Goal: Learn about a topic

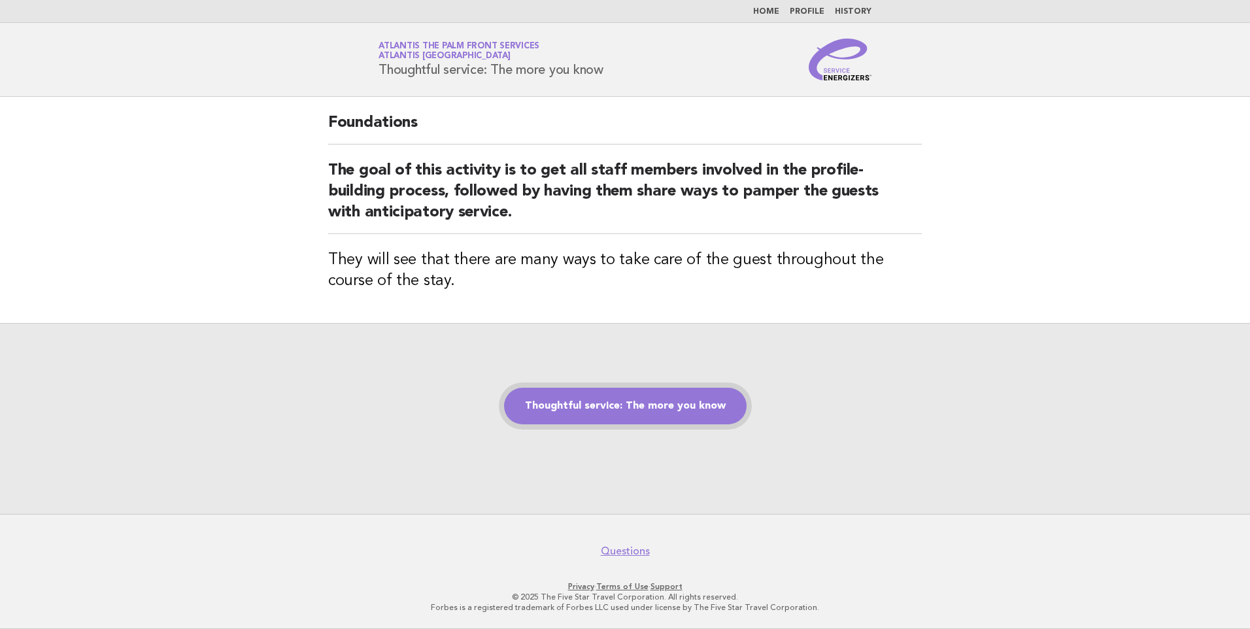
click at [614, 406] on link "Thoughtful service: The more you know" at bounding box center [625, 406] width 242 height 37
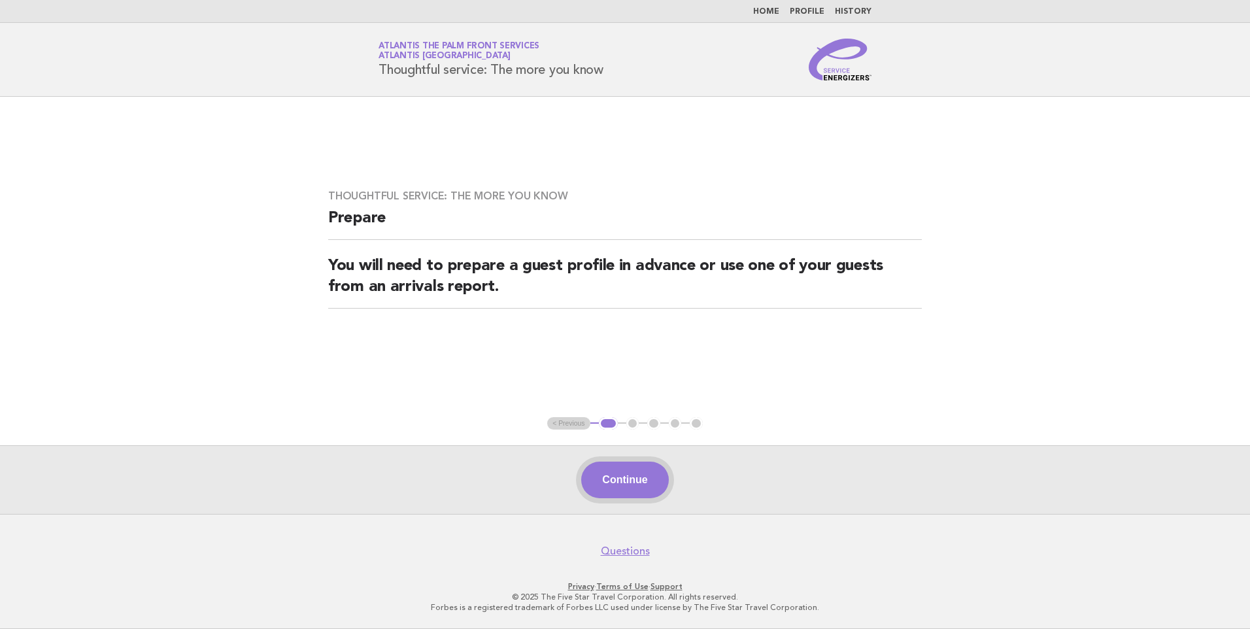
click at [616, 488] on button "Continue" at bounding box center [624, 479] width 87 height 37
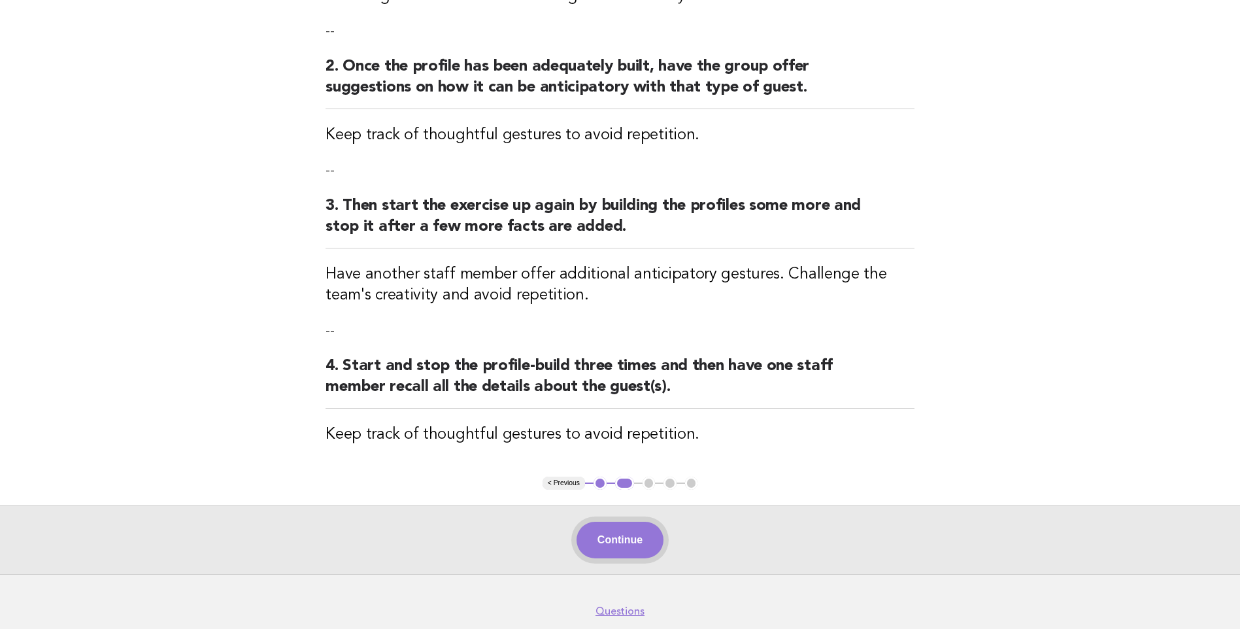
click at [628, 539] on button "Continue" at bounding box center [619, 540] width 87 height 37
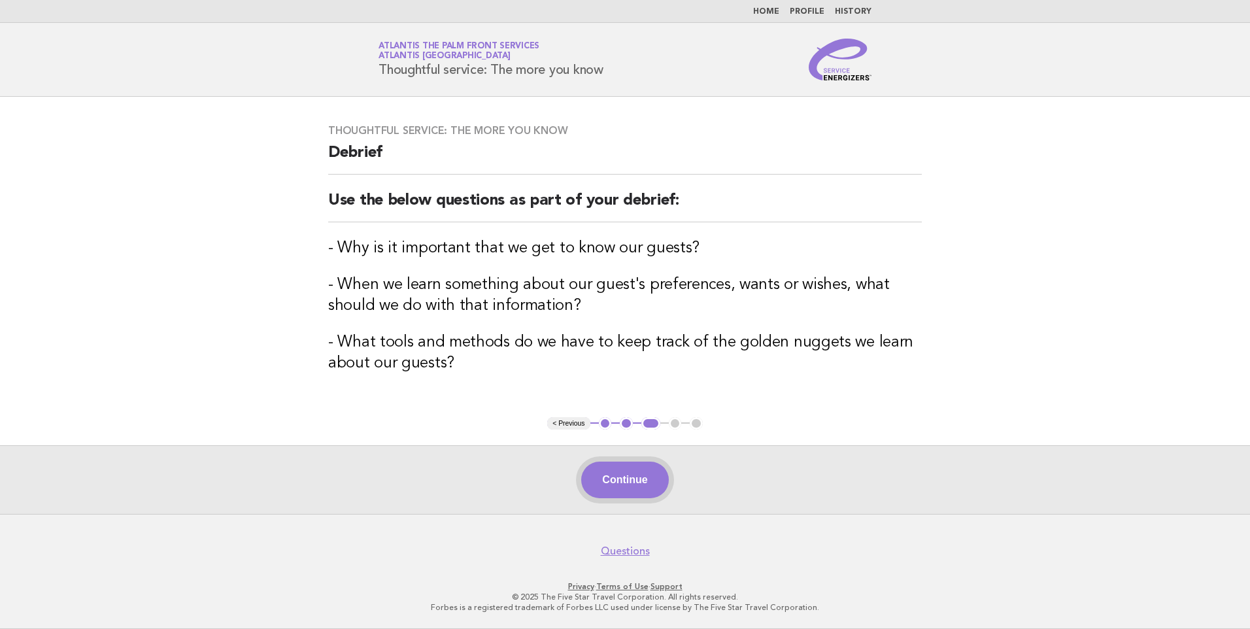
click at [631, 496] on button "Continue" at bounding box center [624, 479] width 87 height 37
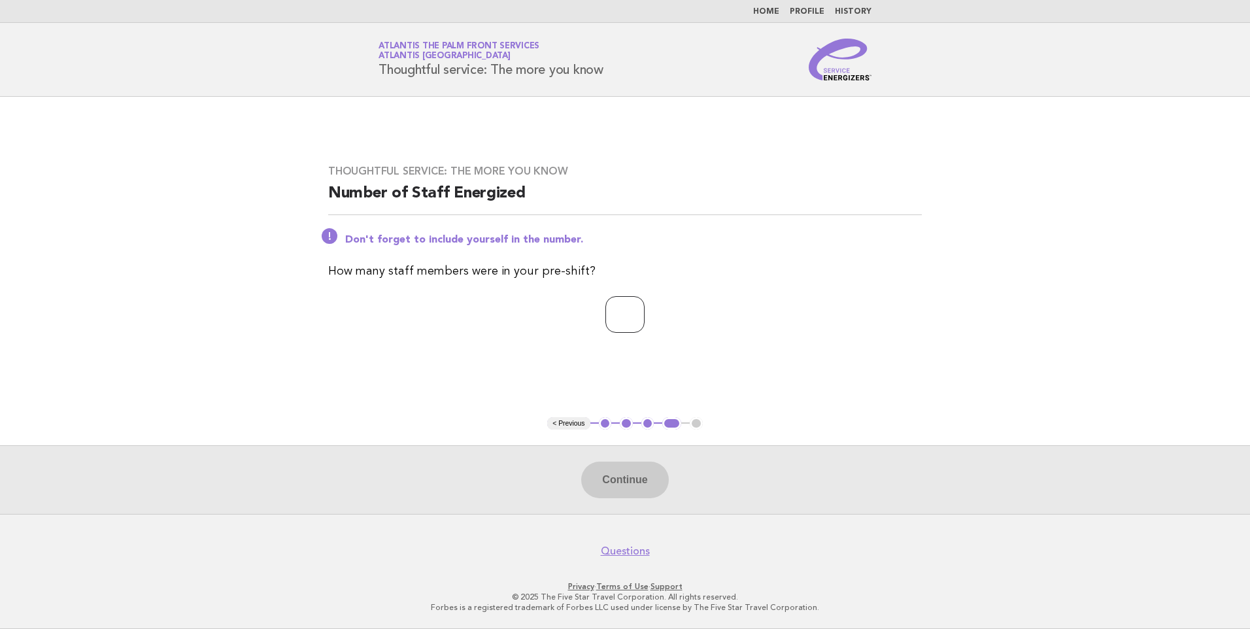
click at [605, 316] on input "number" at bounding box center [624, 314] width 39 height 37
type input "*"
click at [601, 480] on button "Continue" at bounding box center [624, 479] width 87 height 37
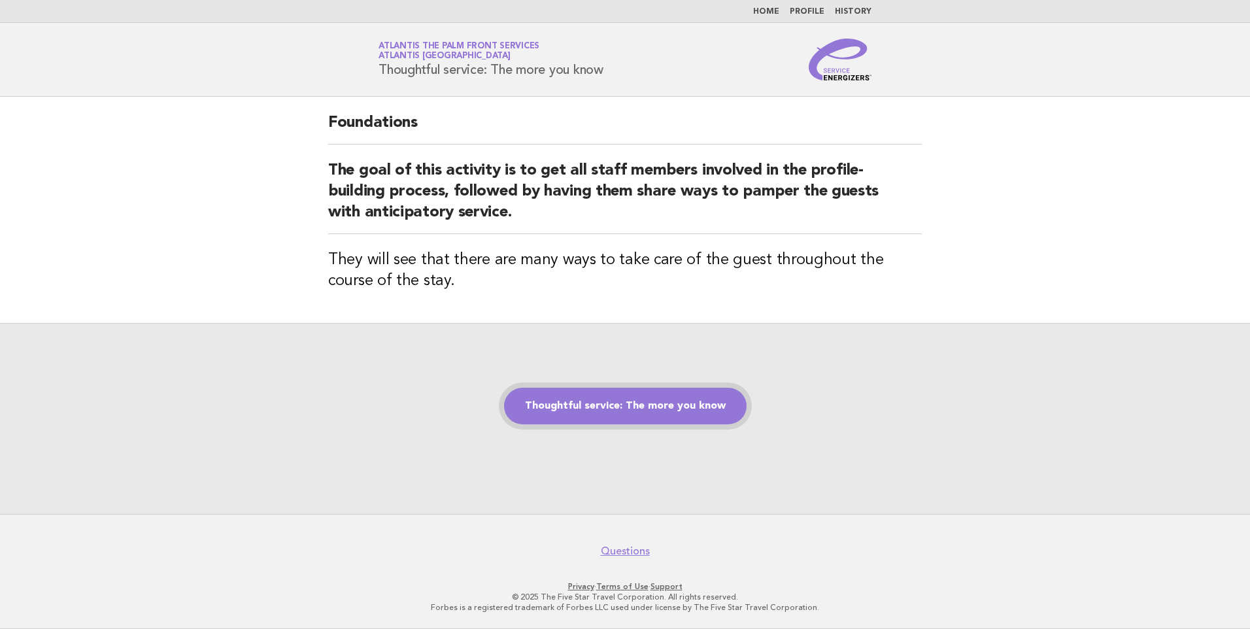
click at [644, 397] on link "Thoughtful service: The more you know" at bounding box center [625, 406] width 242 height 37
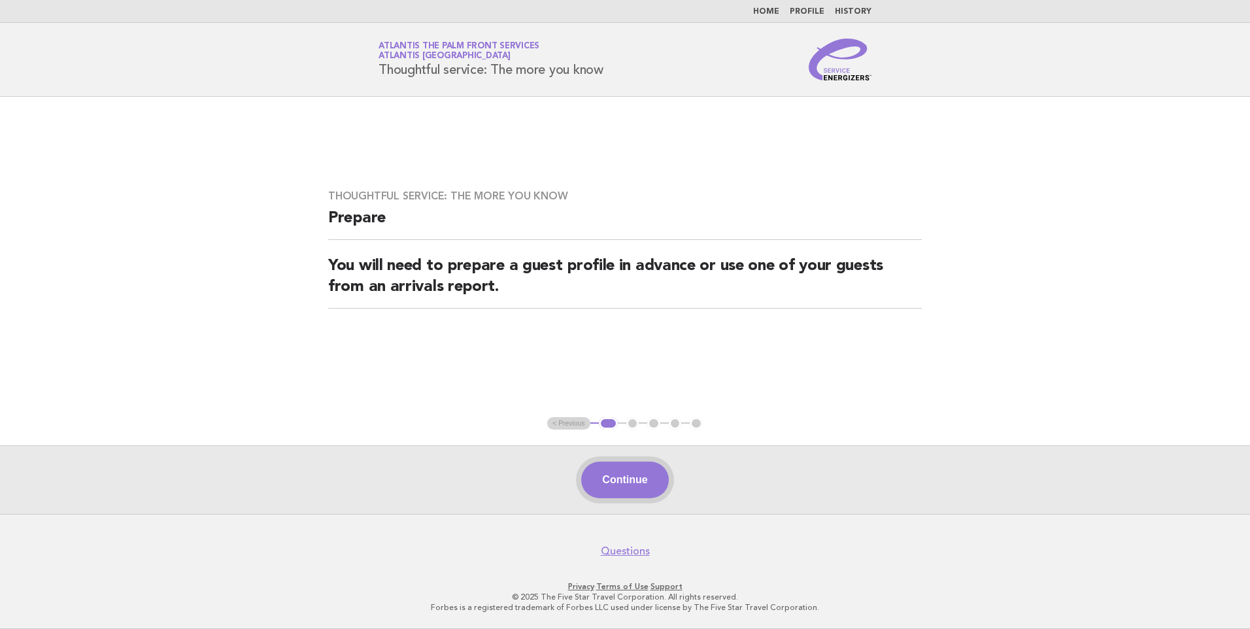
click at [631, 476] on button "Continue" at bounding box center [624, 479] width 87 height 37
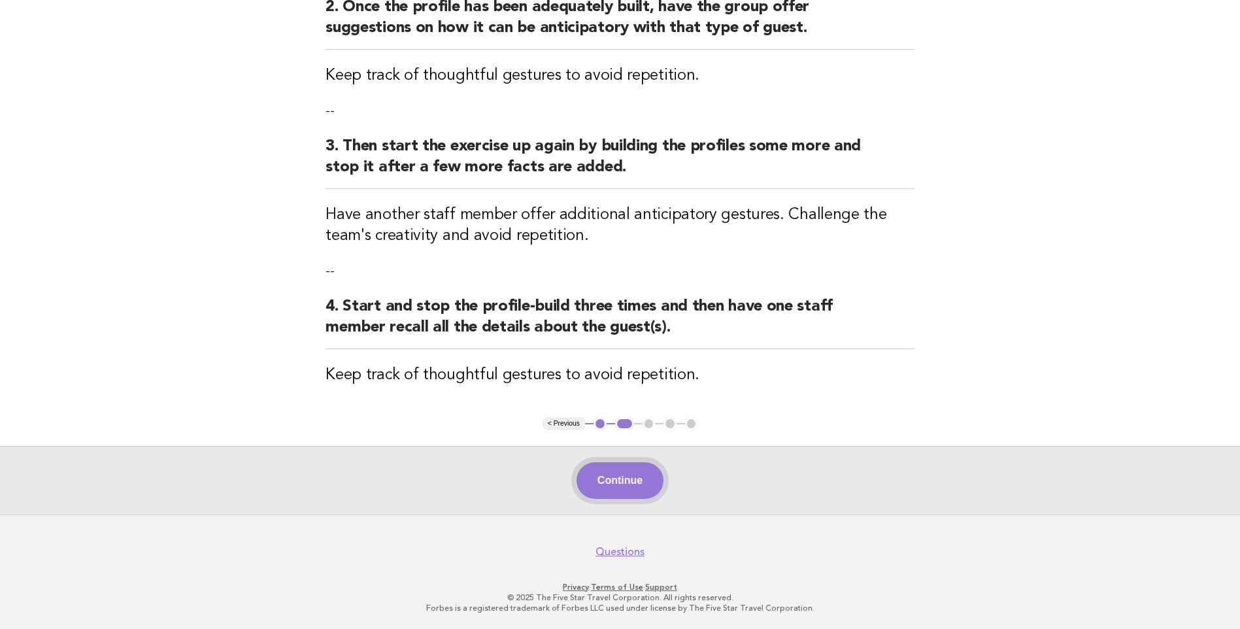
click at [619, 482] on button "Continue" at bounding box center [619, 480] width 87 height 37
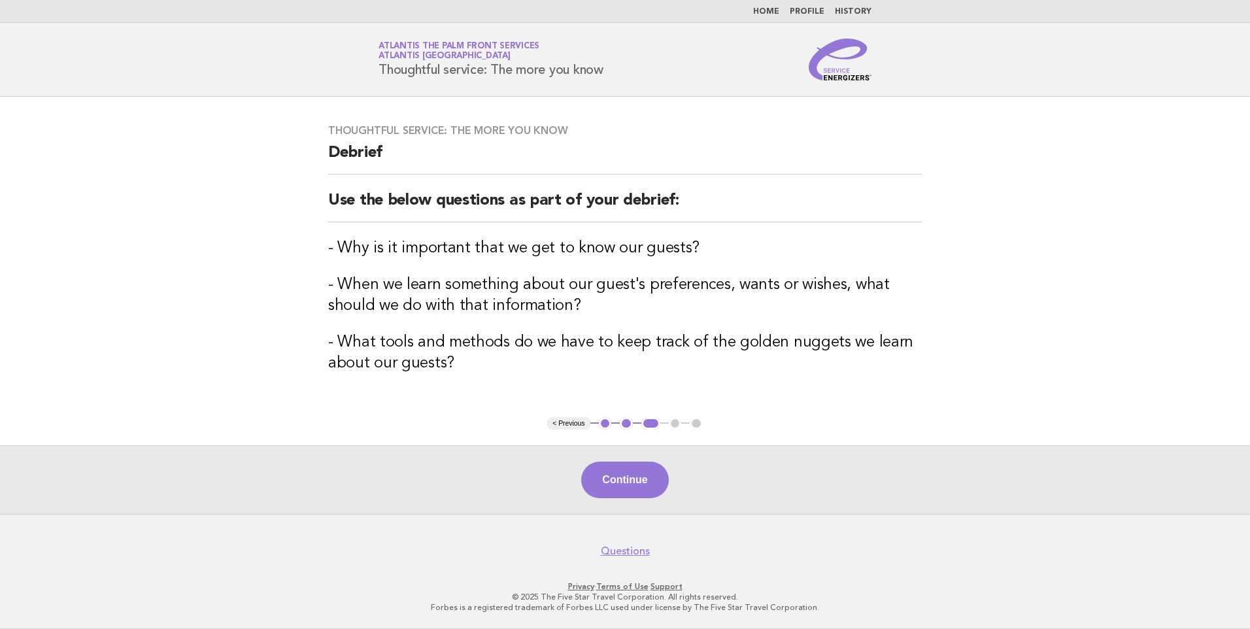
click at [619, 482] on button "Continue" at bounding box center [624, 479] width 87 height 37
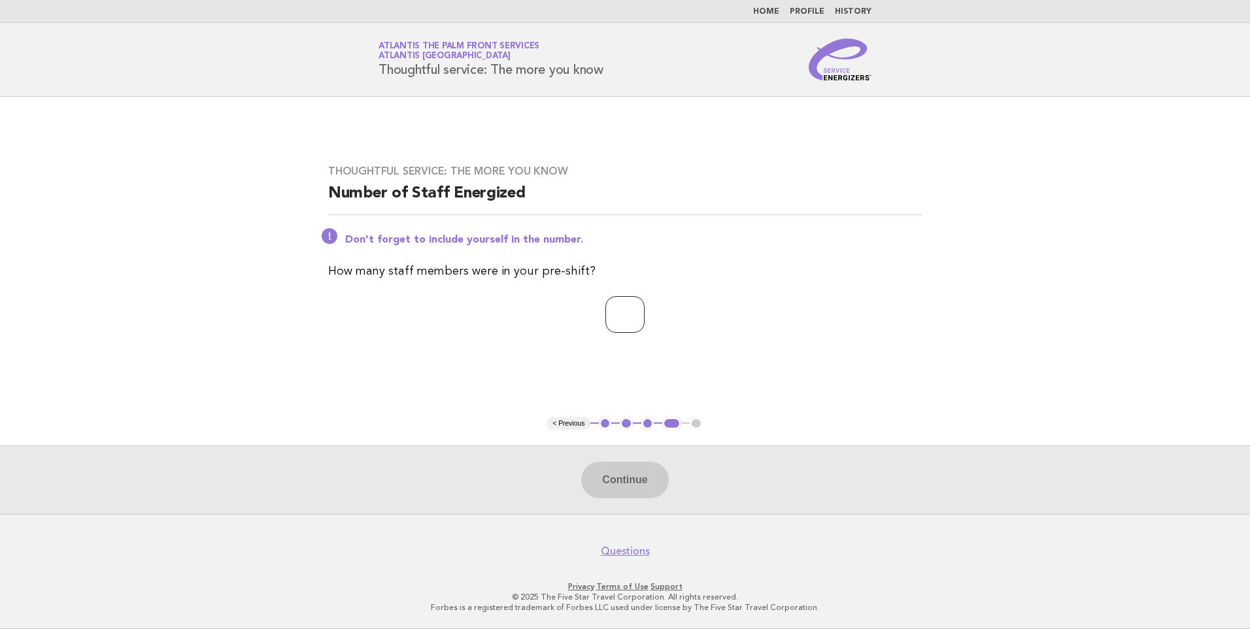
click at [605, 330] on input "number" at bounding box center [624, 314] width 39 height 37
type input "*"
click at [641, 487] on button "Continue" at bounding box center [624, 479] width 87 height 37
